Goal: Information Seeking & Learning: Learn about a topic

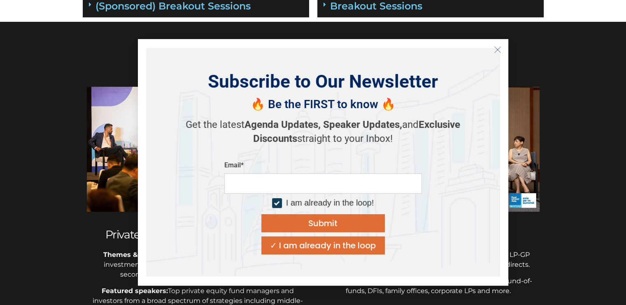
scroll to position [151, 0]
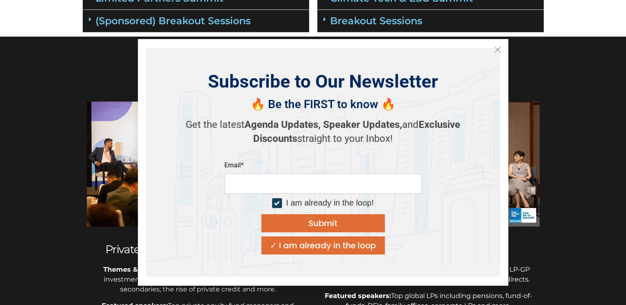
click at [496, 51] on icon "Close" at bounding box center [497, 49] width 7 height 7
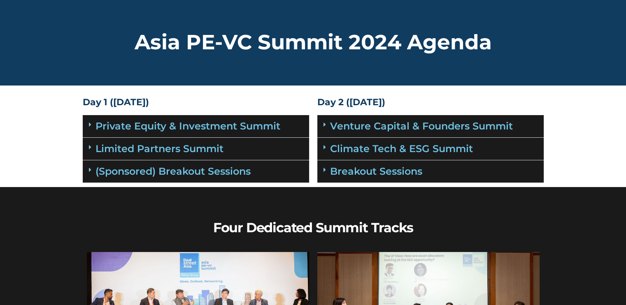
scroll to position [0, 0]
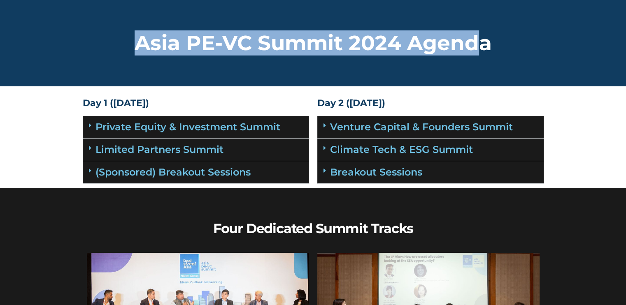
drag, startPoint x: 135, startPoint y: 47, endPoint x: 479, endPoint y: 61, distance: 344.4
click at [479, 61] on div "Asia PE-VC Summit 2024 Agenda" at bounding box center [313, 43] width 469 height 86
click at [411, 59] on div "Asia PE-VC Summit 2024 Agenda" at bounding box center [313, 43] width 469 height 86
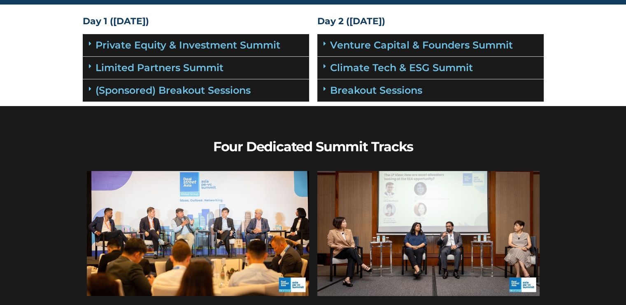
scroll to position [82, 0]
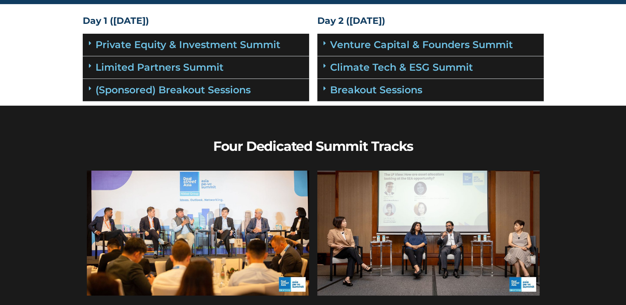
click at [90, 43] on icon at bounding box center [90, 43] width 2 height 7
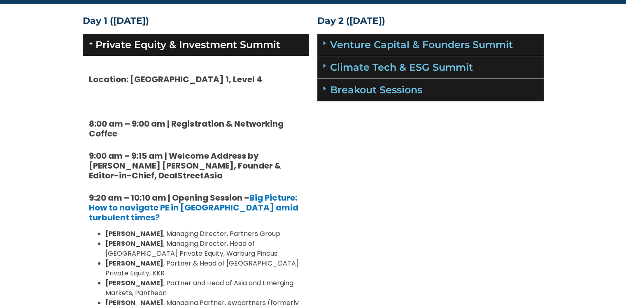
click at [90, 43] on icon at bounding box center [92, 43] width 7 height 7
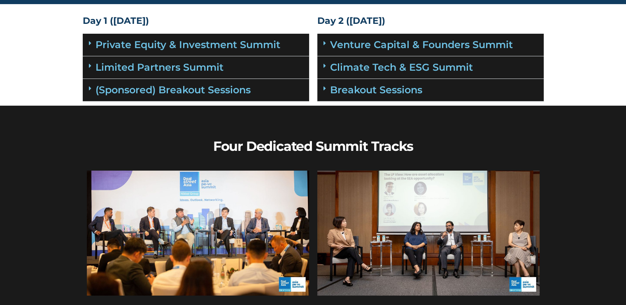
click at [329, 46] on span at bounding box center [327, 43] width 7 height 7
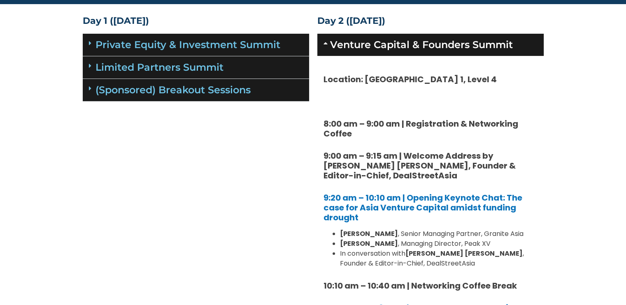
click at [329, 46] on icon at bounding box center [327, 43] width 7 height 7
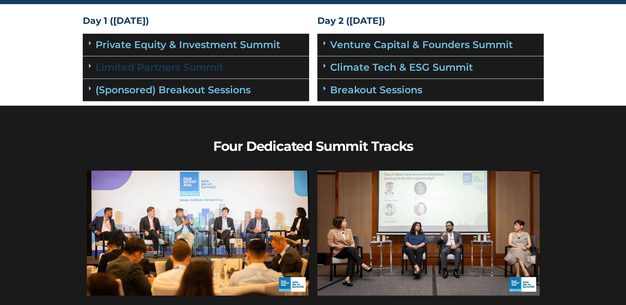
click at [160, 66] on link "Limited Partners Summit" at bounding box center [160, 67] width 128 height 12
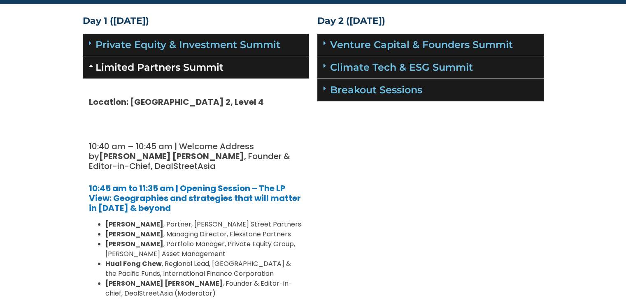
click at [160, 66] on link "Limited Partners Summit" at bounding box center [160, 67] width 128 height 12
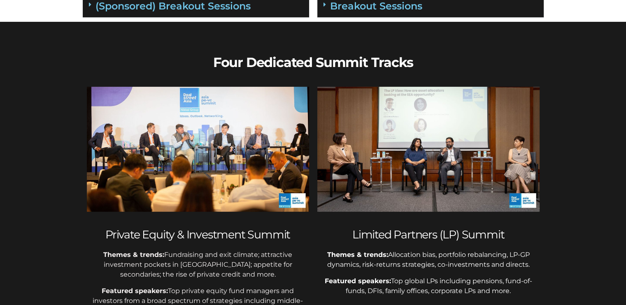
scroll to position [0, 0]
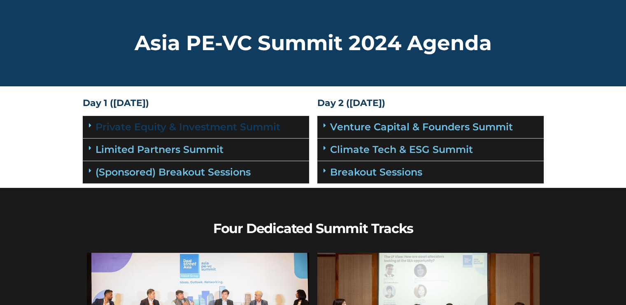
click at [175, 130] on link "Private Equity & Investment Summit" at bounding box center [188, 127] width 185 height 12
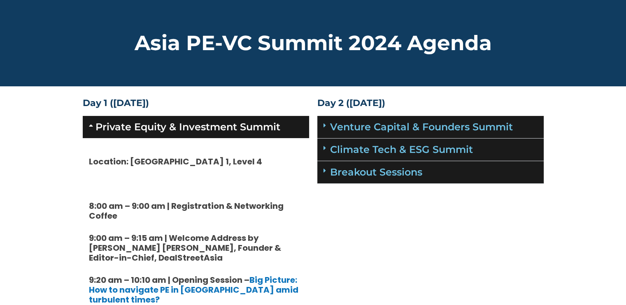
click at [175, 130] on link "Private Equity & Investment Summit" at bounding box center [188, 127] width 185 height 12
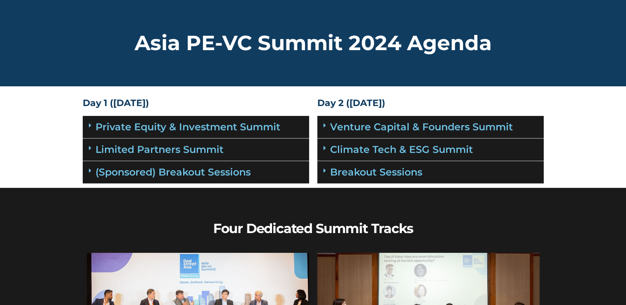
click at [255, 42] on h2 "Asia PE-VC Summit 2024 Agenda" at bounding box center [313, 43] width 461 height 21
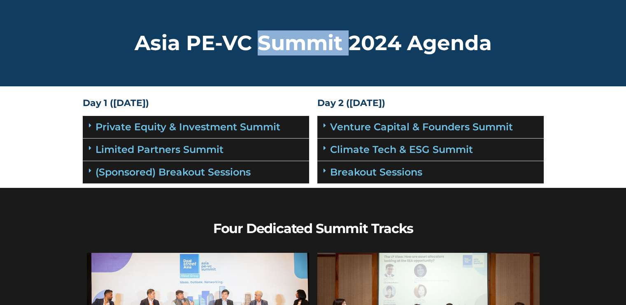
click at [255, 42] on h2 "Asia PE-VC Summit 2024 Agenda" at bounding box center [313, 43] width 461 height 21
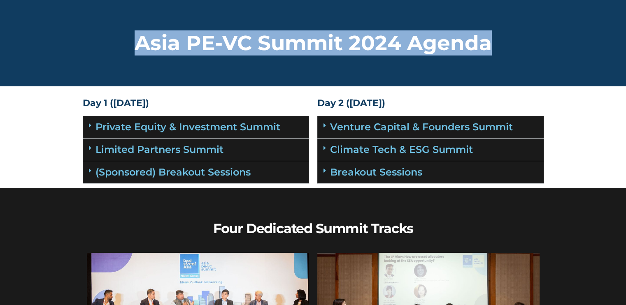
click at [255, 42] on h2 "Asia PE-VC Summit 2024 Agenda" at bounding box center [313, 43] width 461 height 21
click at [254, 42] on h2 "Asia PE-VC Summit 2024 Agenda" at bounding box center [313, 43] width 461 height 21
click at [131, 62] on div "Asia PE-VC Summit 2024 Agenda" at bounding box center [313, 43] width 469 height 86
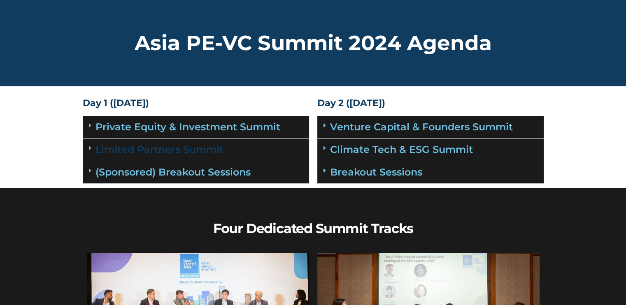
click at [147, 153] on link "Limited Partners Summit" at bounding box center [160, 150] width 128 height 12
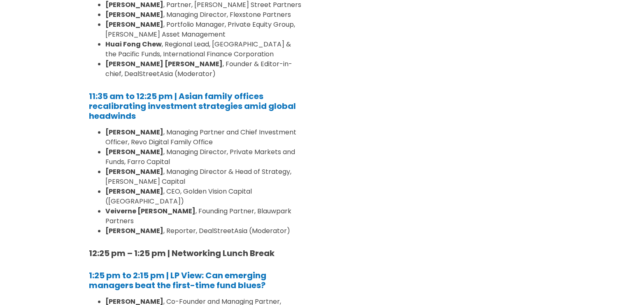
scroll to position [288, 0]
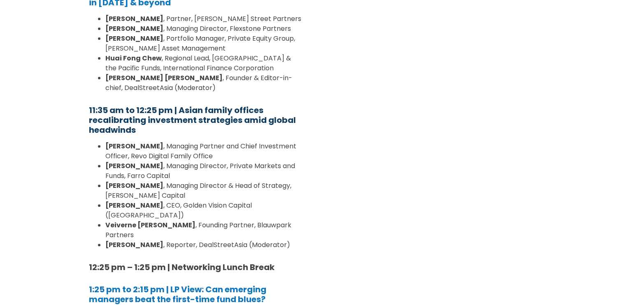
click at [231, 120] on b "11:35 am to 12:25 pm | Asian family offices recalibrating investment strategies…" at bounding box center [192, 120] width 207 height 31
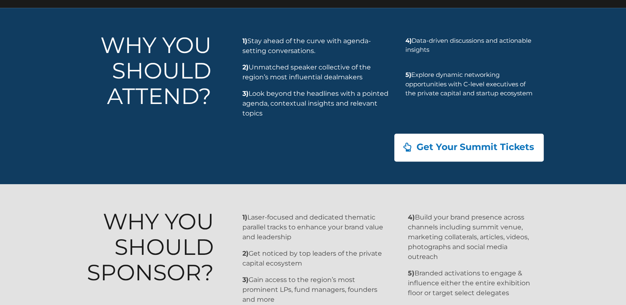
scroll to position [810, 0]
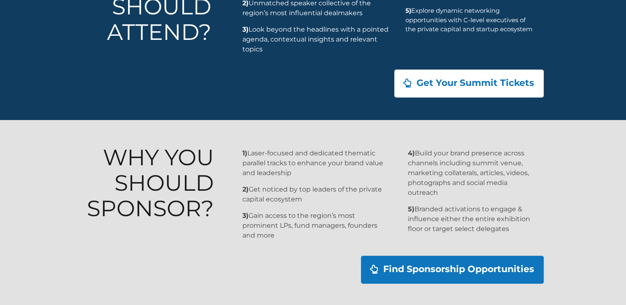
drag, startPoint x: 198, startPoint y: 119, endPoint x: 190, endPoint y: 118, distance: 7.9
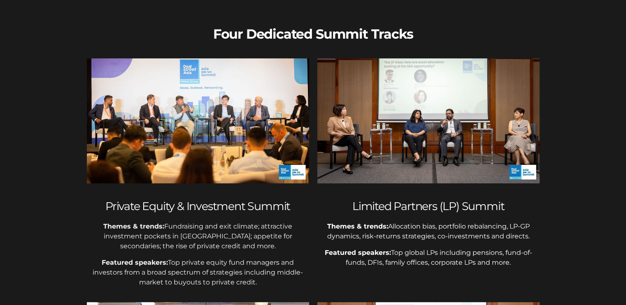
scroll to position [0, 0]
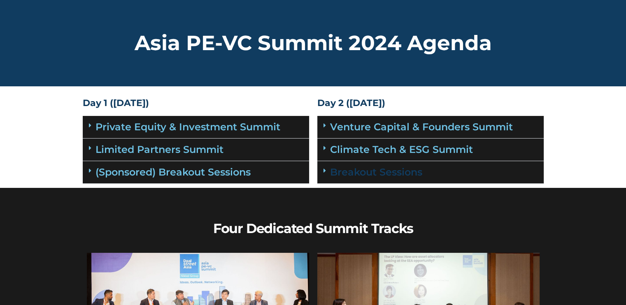
click at [395, 172] on link "Breakout Sessions" at bounding box center [376, 172] width 92 height 12
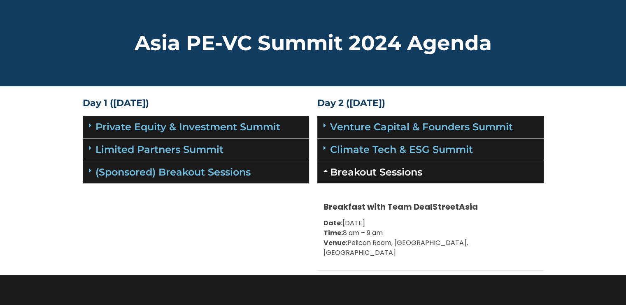
click at [391, 171] on link "Breakout Sessions" at bounding box center [376, 172] width 92 height 12
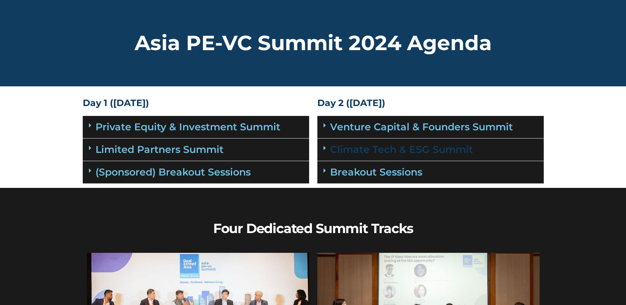
click at [390, 154] on link "Climate Tech & ESG Summit" at bounding box center [401, 150] width 143 height 12
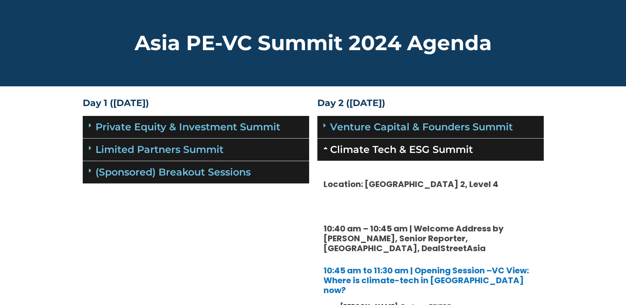
click at [390, 154] on link "Climate Tech & ESG Summit" at bounding box center [401, 150] width 143 height 12
